Goal: Information Seeking & Learning: Learn about a topic

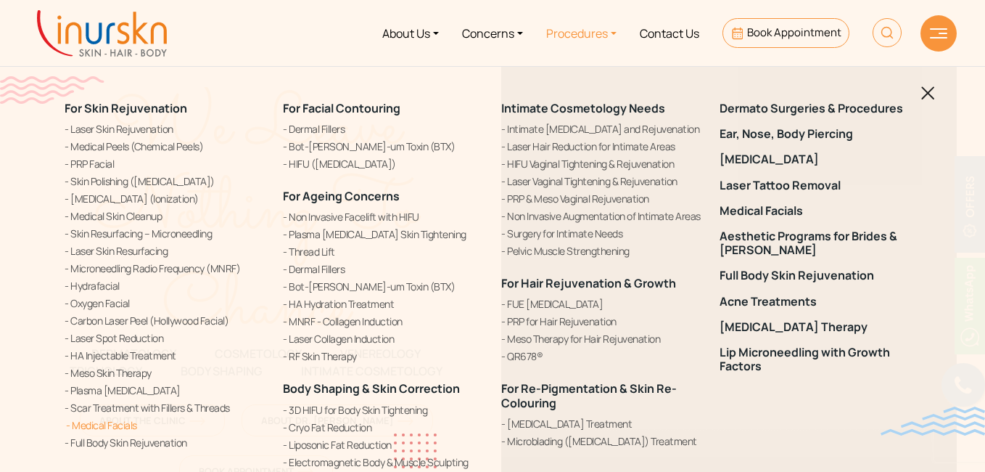
click at [96, 427] on link "Medical Facials" at bounding box center [165, 424] width 201 height 15
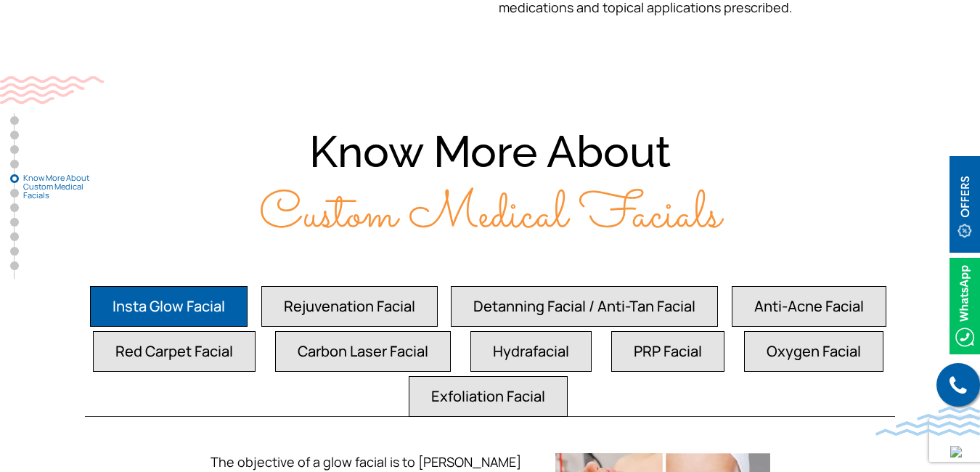
scroll to position [2683, 0]
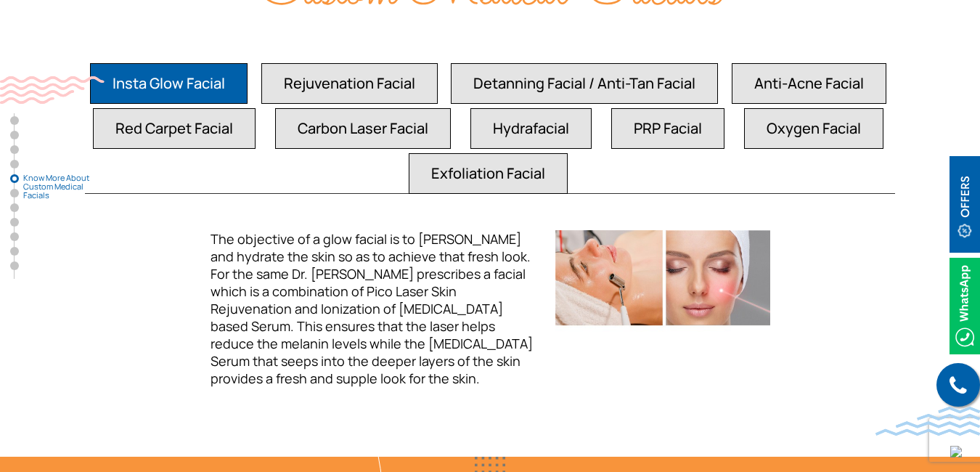
click at [171, 114] on button "Red Carpet Facial" at bounding box center [174, 128] width 163 height 41
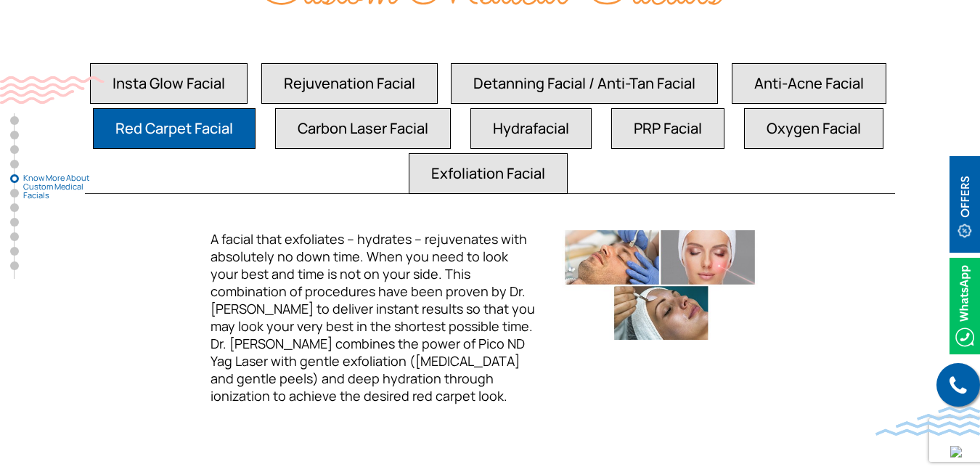
click at [367, 108] on button "Carbon Laser Facial" at bounding box center [363, 128] width 176 height 41
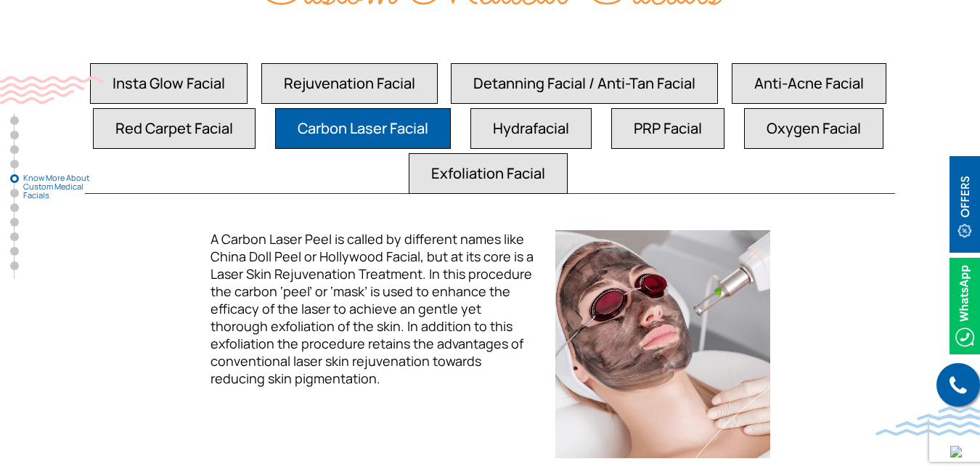
click at [530, 111] on button "Hydrafacial" at bounding box center [530, 128] width 121 height 41
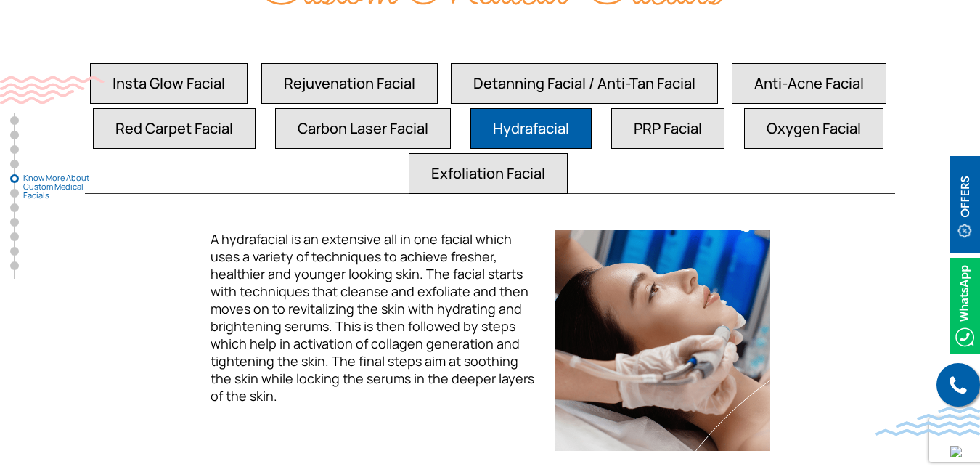
click at [802, 109] on button "Oxygen Facial" at bounding box center [813, 128] width 139 height 41
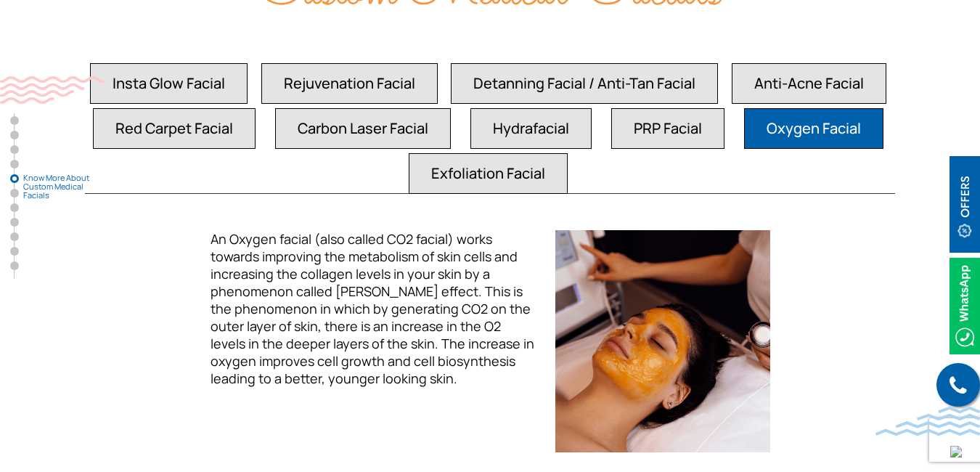
click at [552, 63] on button "Detanning Facial / Anti-Tan Facial" at bounding box center [584, 83] width 267 height 41
